Goal: Task Accomplishment & Management: Use online tool/utility

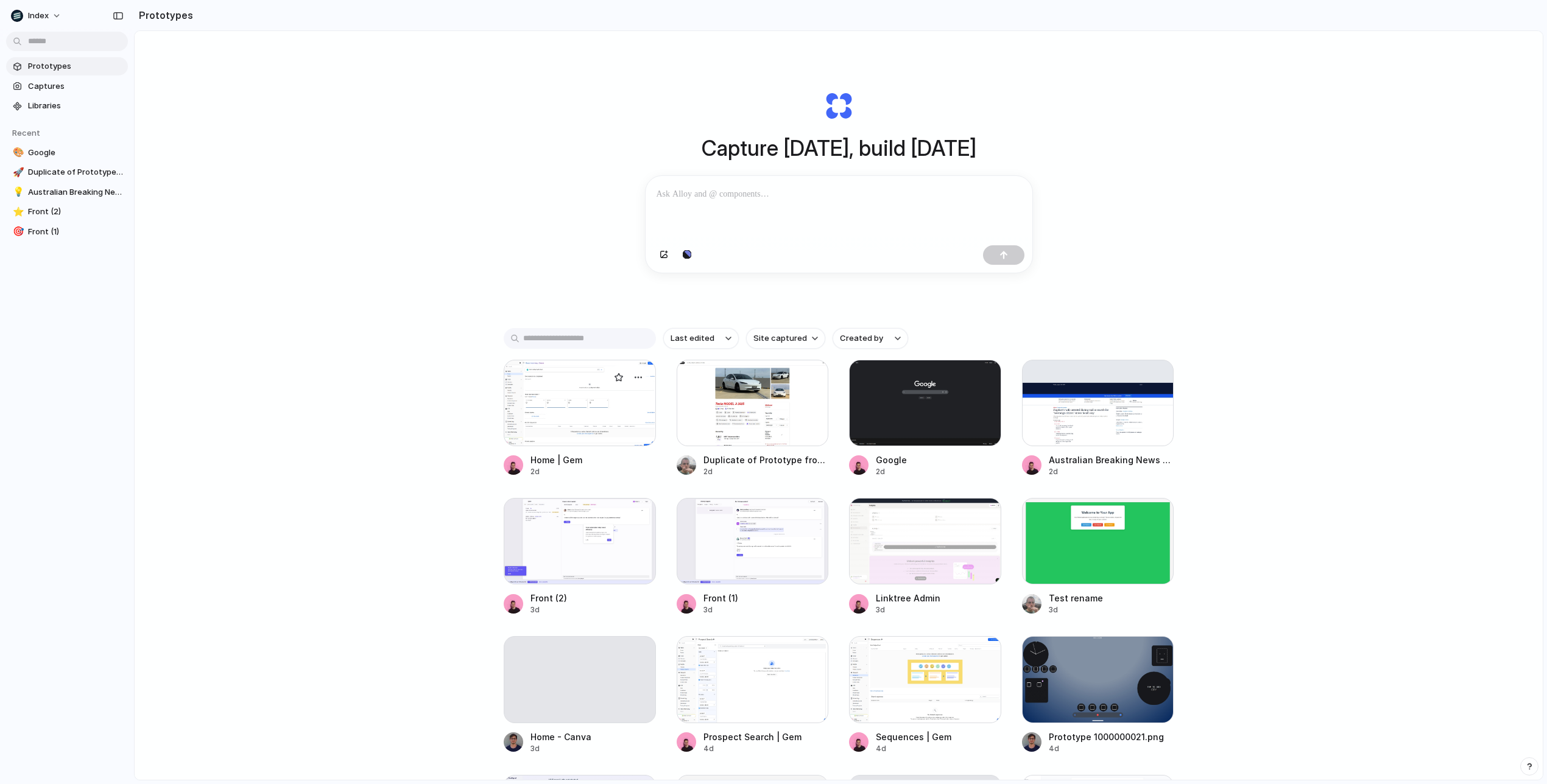
click at [553, 416] on div at bounding box center [579, 403] width 153 height 87
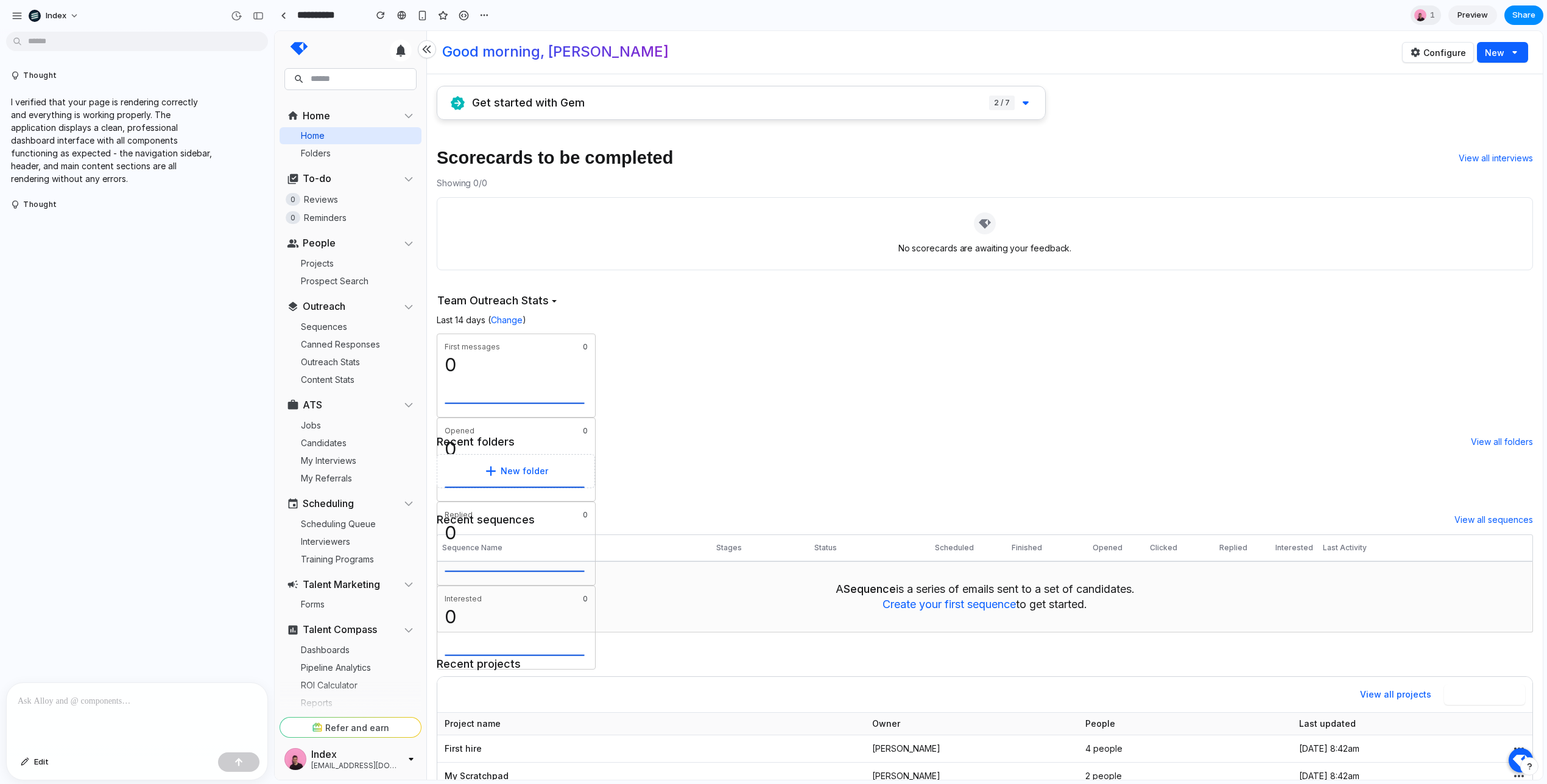
click at [77, 695] on p at bounding box center [137, 701] width 238 height 15
